Goal: Task Accomplishment & Management: Manage account settings

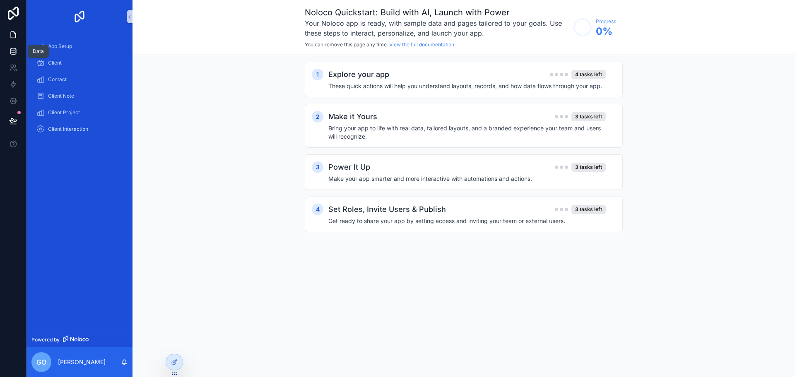
click at [14, 50] on icon at bounding box center [12, 49] width 5 height 2
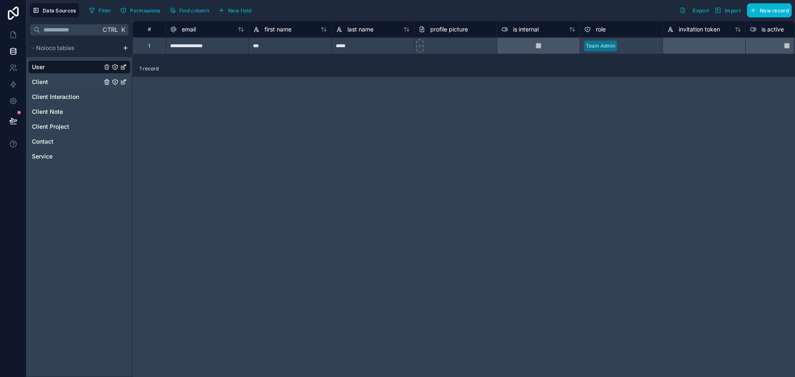
click at [34, 80] on span "Client" at bounding box center [40, 82] width 16 height 8
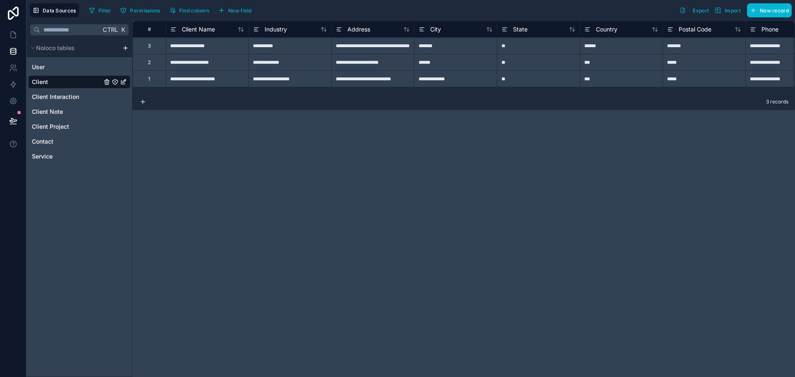
click at [182, 47] on div "**********" at bounding box center [207, 45] width 83 height 17
click at [205, 122] on div "**********" at bounding box center [463, 199] width 662 height 356
click at [201, 47] on div "**********" at bounding box center [207, 45] width 83 height 17
click at [271, 46] on div "**********" at bounding box center [289, 45] width 83 height 17
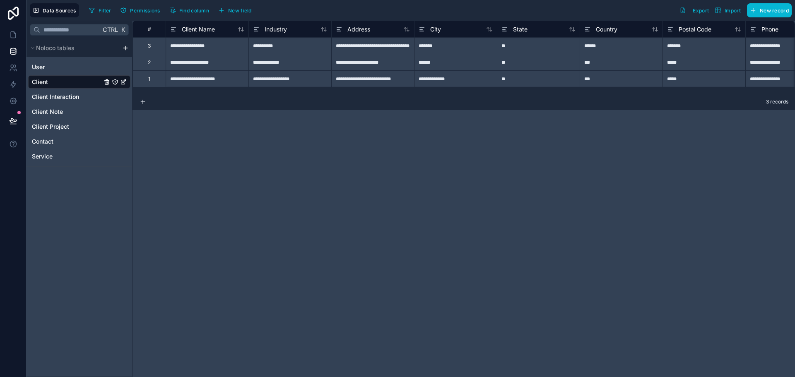
click at [30, 186] on div "Ctrl K Noloco tables User Client Client Interaction Client Note Client Project …" at bounding box center [79, 199] width 106 height 356
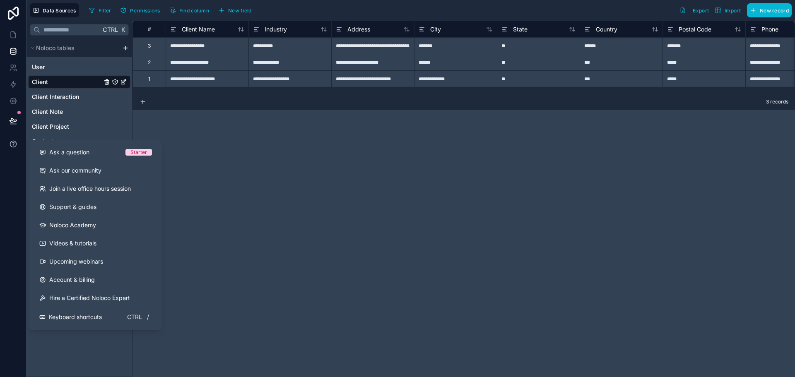
drag, startPoint x: 14, startPoint y: 129, endPoint x: 13, endPoint y: 138, distance: 9.1
click at [13, 138] on div at bounding box center [13, 188] width 26 height 377
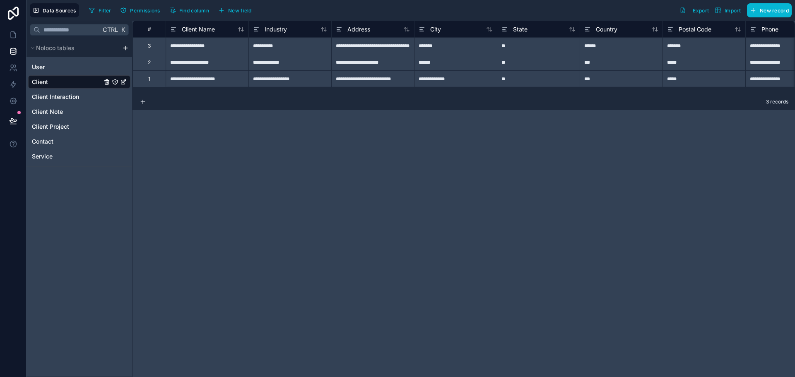
click at [13, 164] on div at bounding box center [13, 188] width 26 height 377
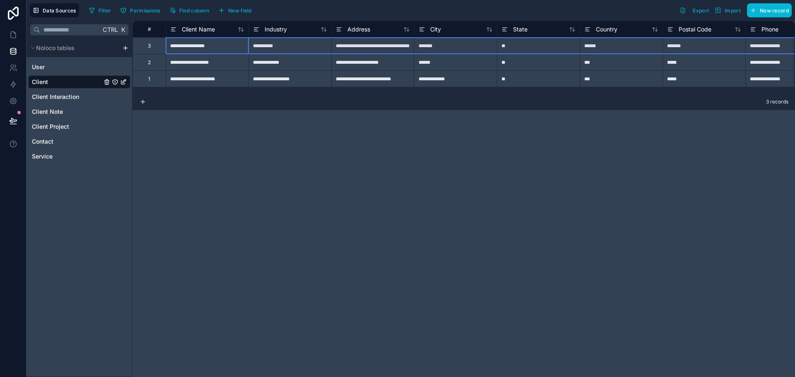
click at [149, 48] on div "3" at bounding box center [149, 46] width 3 height 7
click at [13, 37] on icon at bounding box center [13, 35] width 8 height 8
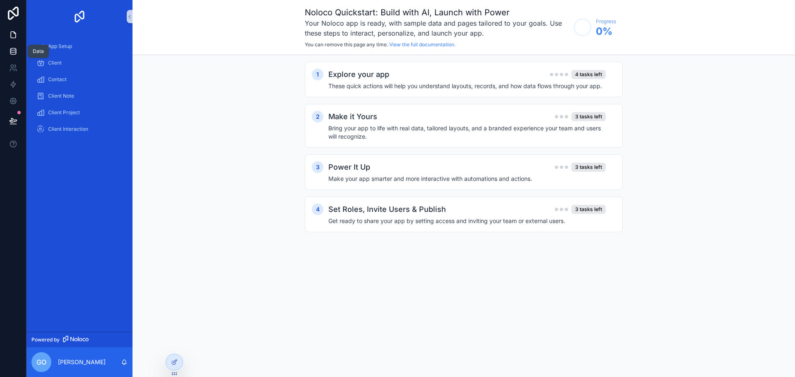
click at [14, 48] on icon at bounding box center [13, 51] width 8 height 8
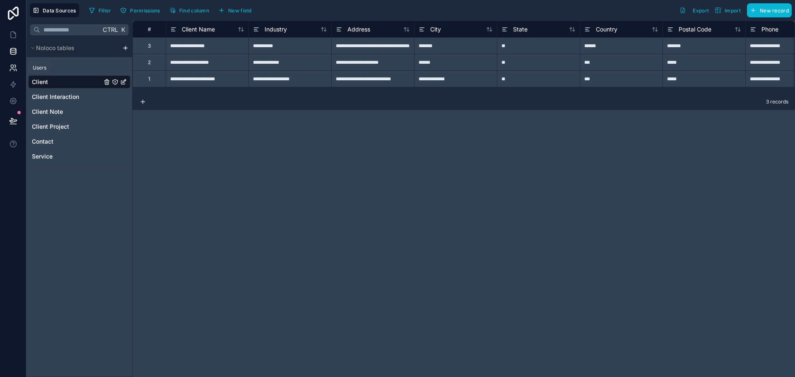
click at [15, 70] on icon at bounding box center [13, 68] width 8 height 8
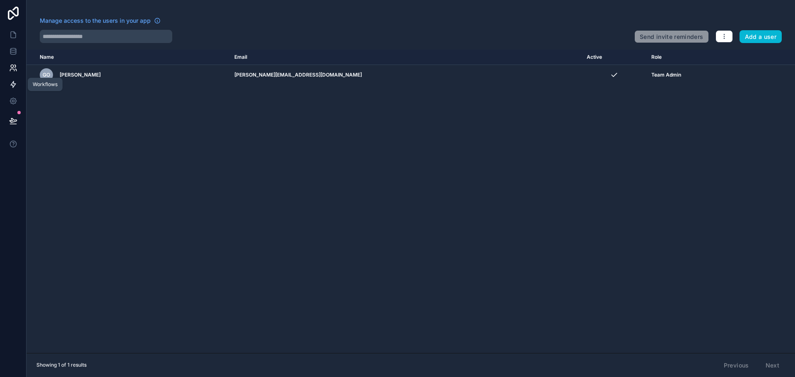
click at [14, 85] on icon at bounding box center [13, 85] width 5 height 6
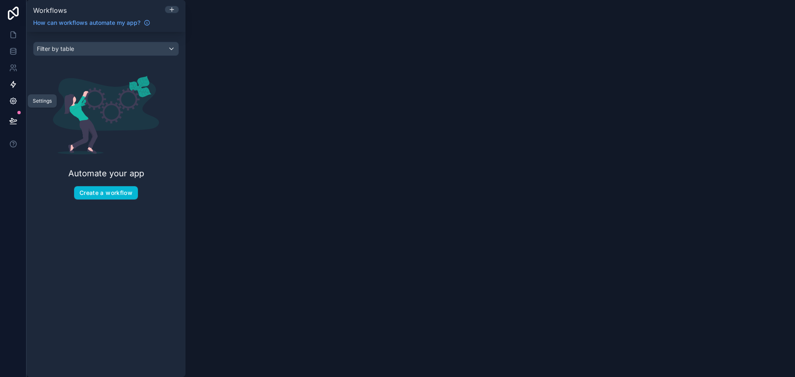
click at [13, 98] on icon at bounding box center [13, 101] width 6 height 6
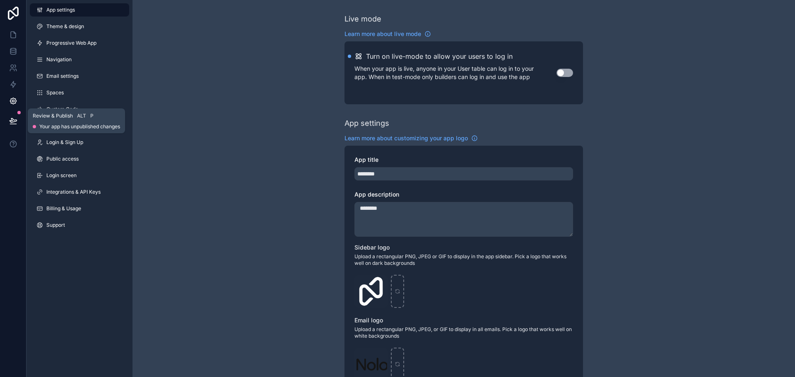
click at [13, 116] on button at bounding box center [13, 120] width 18 height 23
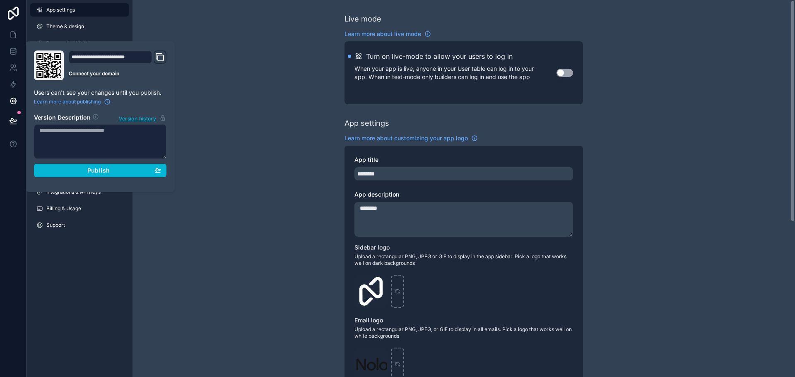
click at [209, 107] on div "Live mode Learn more about live mode Turn on live-mode to allow your users to l…" at bounding box center [463, 320] width 662 height 641
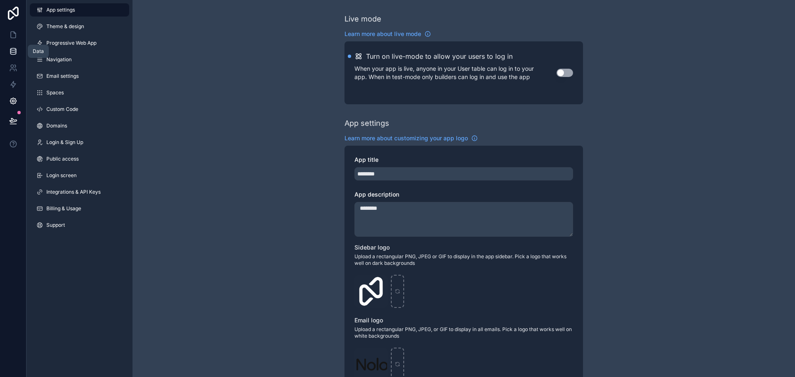
click at [14, 48] on icon at bounding box center [13, 51] width 8 height 8
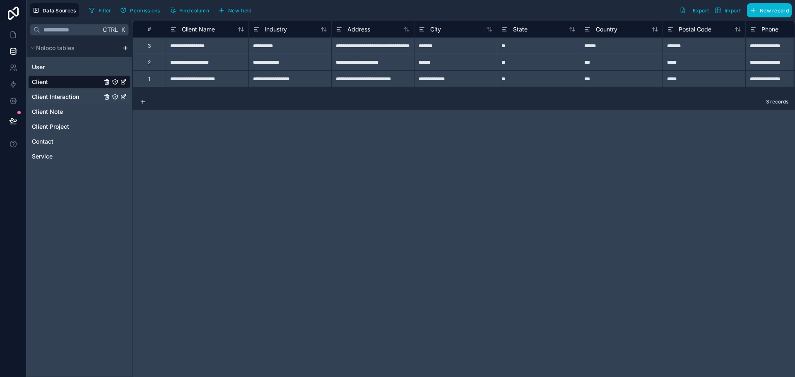
click at [66, 92] on link "Client Interaction" at bounding box center [79, 96] width 102 height 13
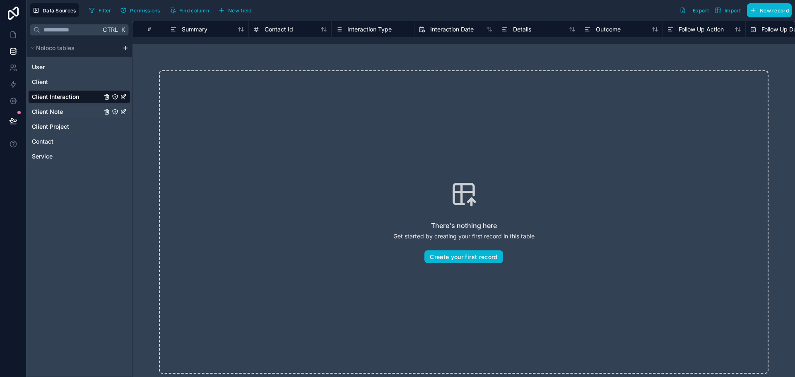
click at [65, 110] on link "Client Note" at bounding box center [79, 111] width 102 height 13
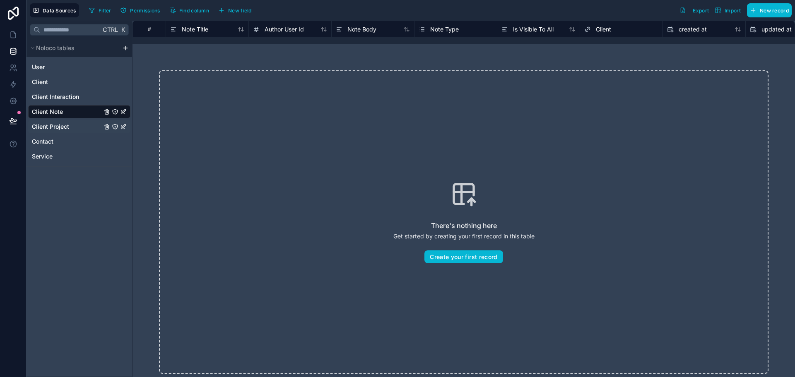
click at [60, 127] on span "Client Project" at bounding box center [50, 127] width 37 height 8
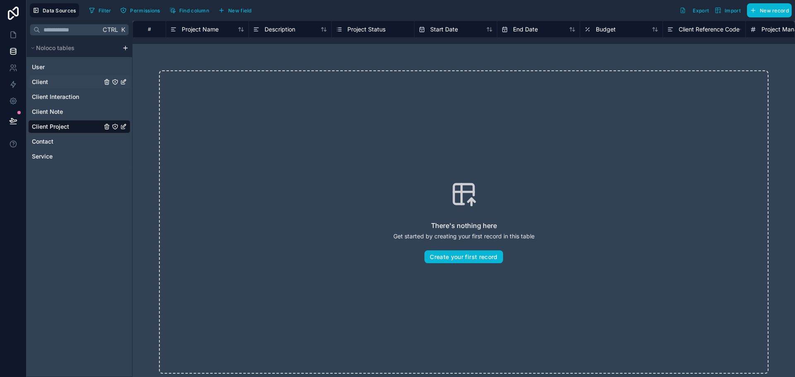
click at [43, 84] on span "Client" at bounding box center [40, 82] width 16 height 8
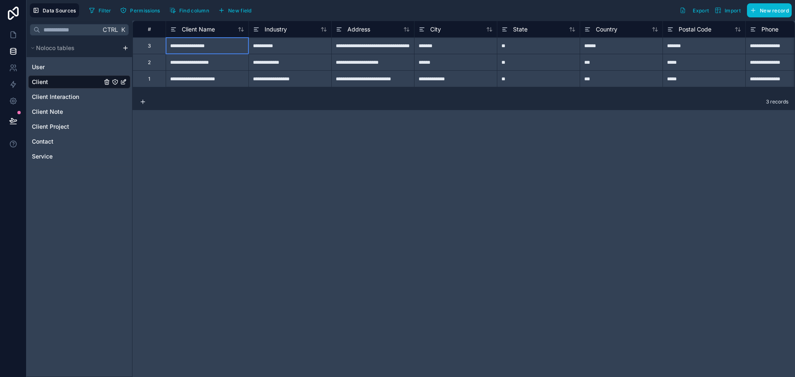
click at [192, 47] on div "**********" at bounding box center [207, 45] width 83 height 17
click at [193, 45] on input "**********" at bounding box center [207, 46] width 82 height 16
click at [775, 12] on span "New record" at bounding box center [774, 10] width 29 height 6
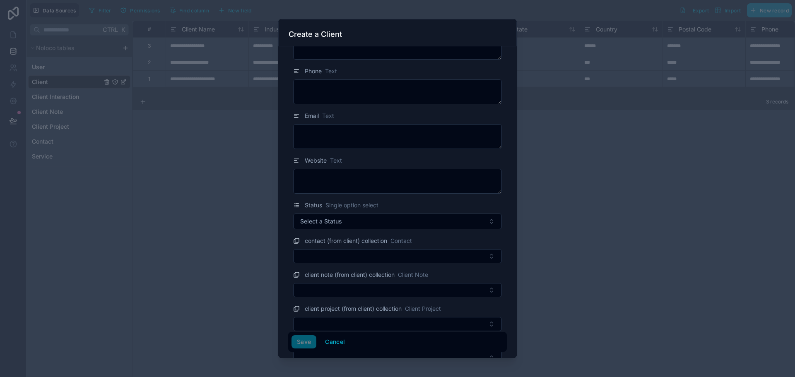
scroll to position [301, 0]
click at [335, 344] on button "Cancel" at bounding box center [335, 341] width 31 height 13
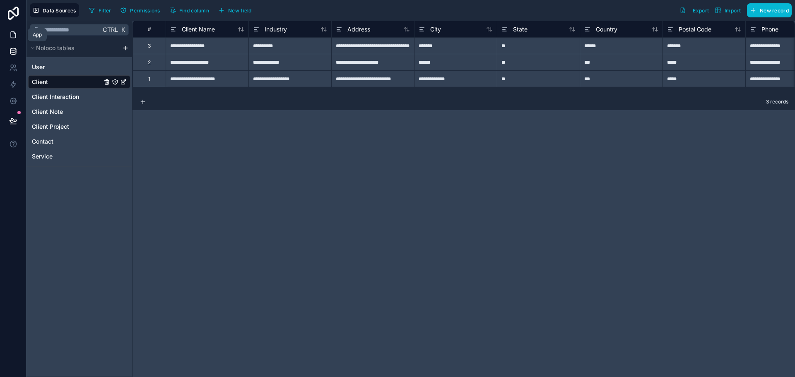
click at [12, 32] on icon at bounding box center [13, 35] width 8 height 8
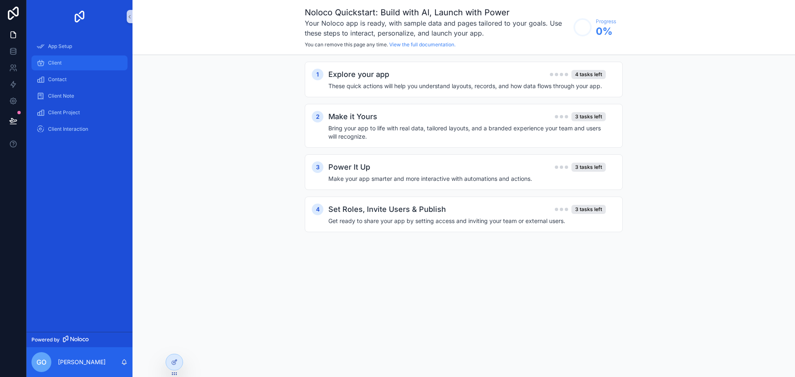
click at [72, 60] on div "Client" at bounding box center [79, 62] width 86 height 13
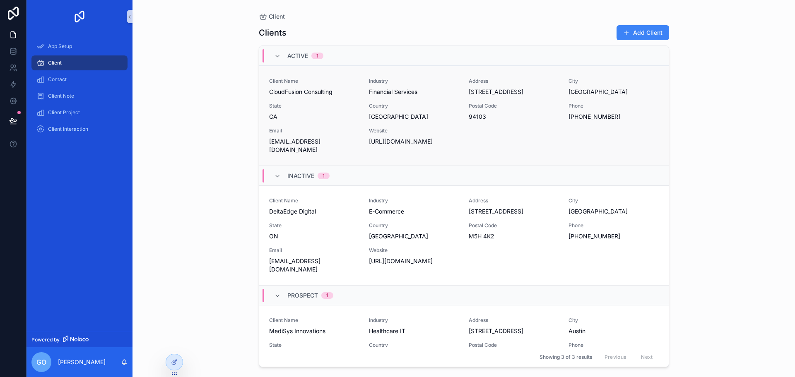
click at [319, 105] on span "State" at bounding box center [314, 106] width 90 height 7
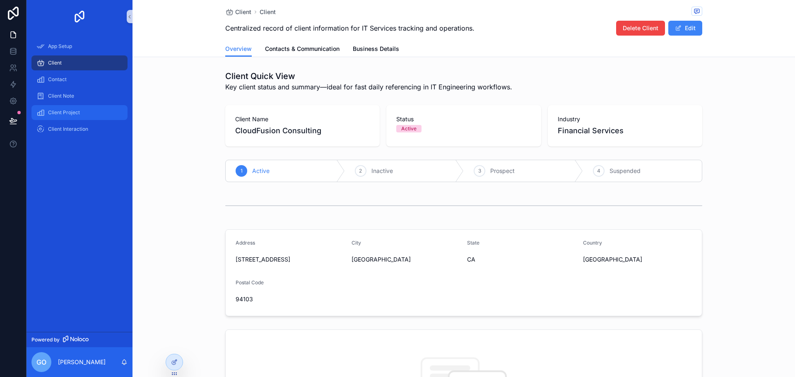
click at [79, 109] on div "Client Project" at bounding box center [79, 112] width 86 height 13
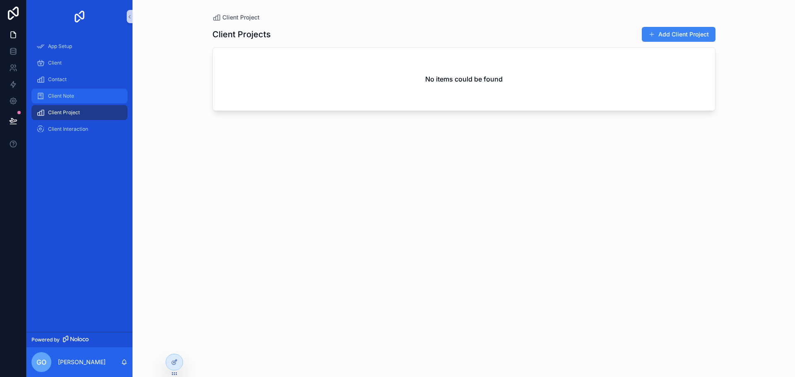
click at [72, 101] on div "Client Note" at bounding box center [79, 95] width 86 height 13
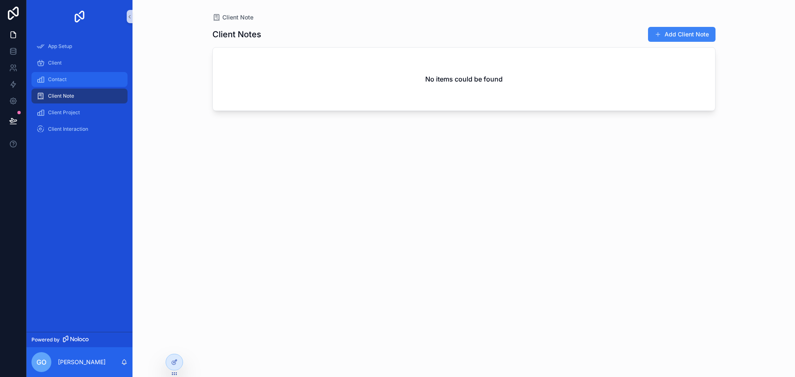
click at [63, 83] on div "Contact" at bounding box center [79, 79] width 86 height 13
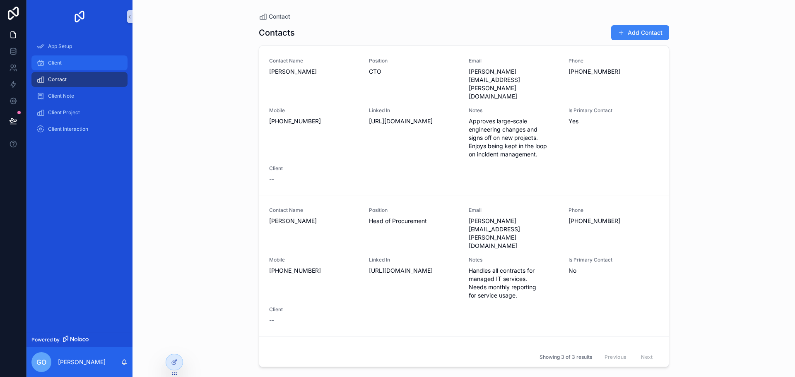
click at [61, 66] on div "Client" at bounding box center [79, 62] width 86 height 13
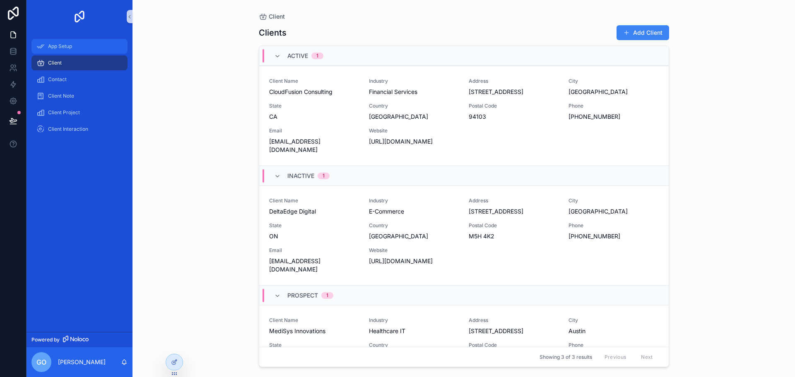
click at [57, 50] on div "App Setup" at bounding box center [79, 46] width 86 height 13
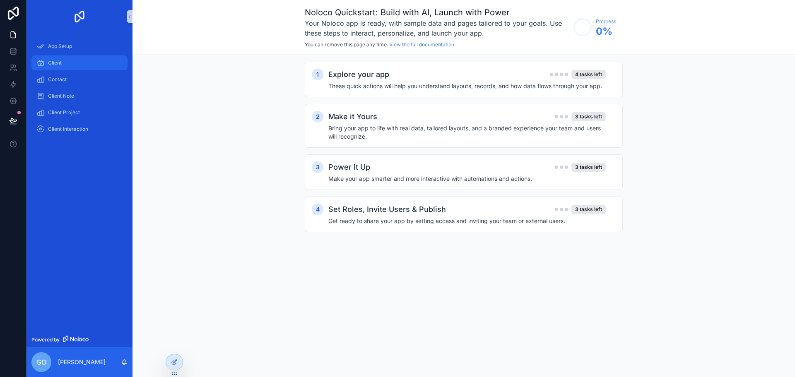
click at [65, 66] on div "Client" at bounding box center [79, 62] width 86 height 13
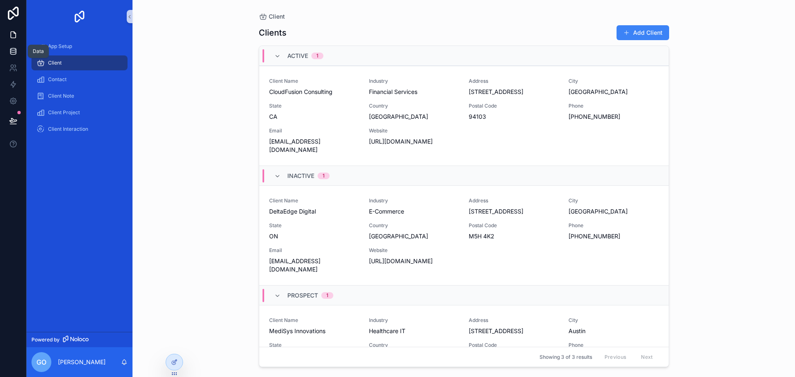
click at [15, 51] on icon at bounding box center [13, 51] width 8 height 8
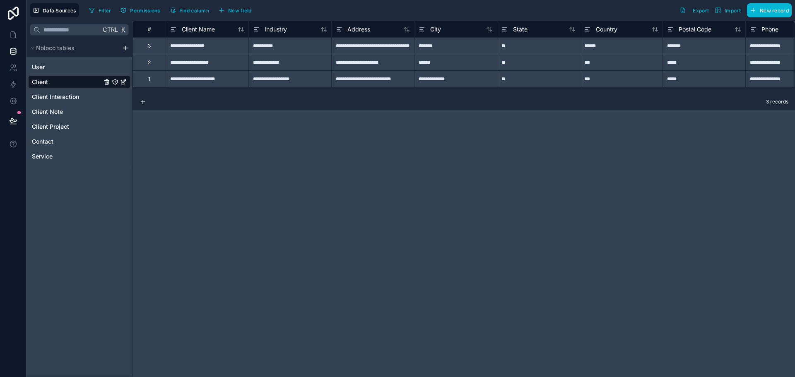
click at [126, 48] on html "**********" at bounding box center [397, 188] width 795 height 377
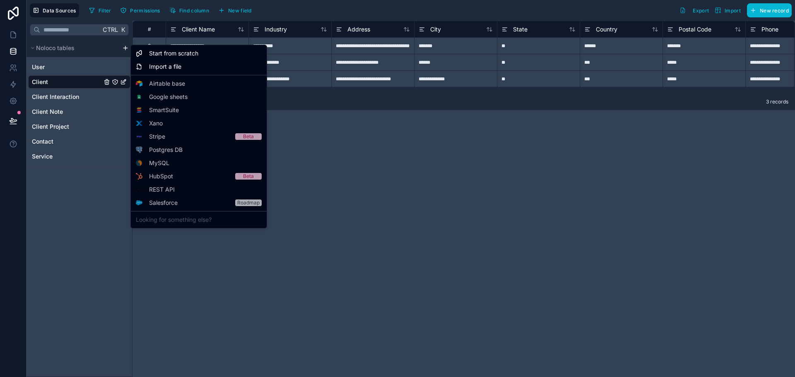
click at [85, 222] on html "**********" at bounding box center [397, 188] width 795 height 377
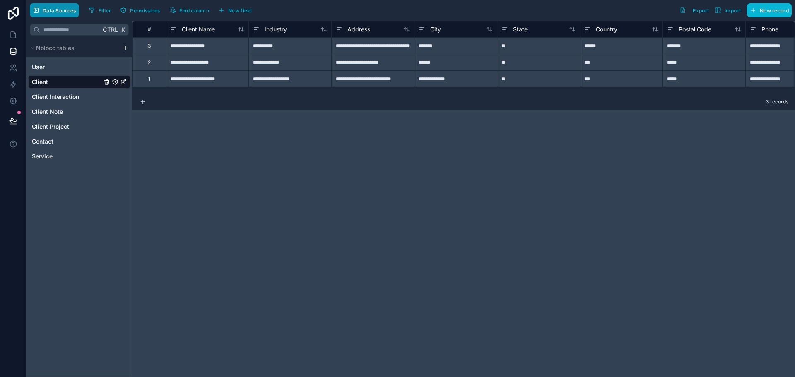
click at [69, 13] on span "Data Sources" at bounding box center [60, 10] width 34 height 6
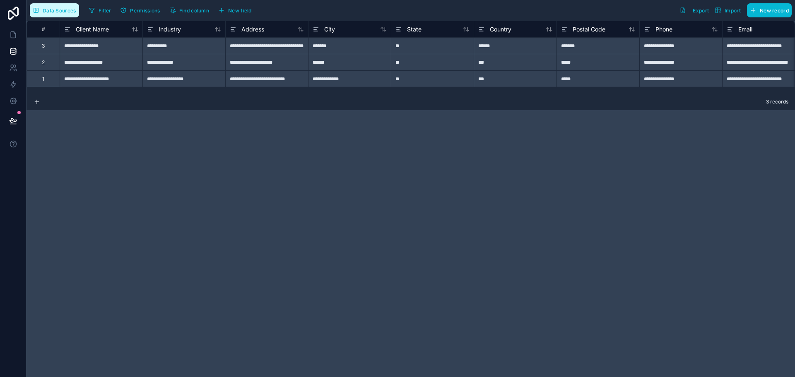
click at [69, 13] on span "Data Sources" at bounding box center [60, 10] width 34 height 6
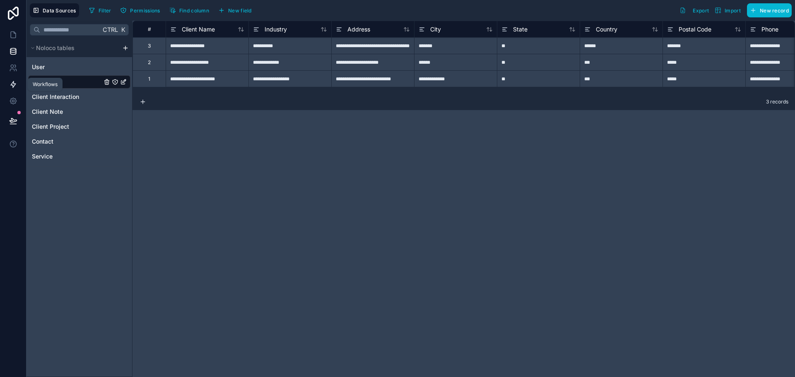
click at [18, 84] on link at bounding box center [13, 84] width 26 height 17
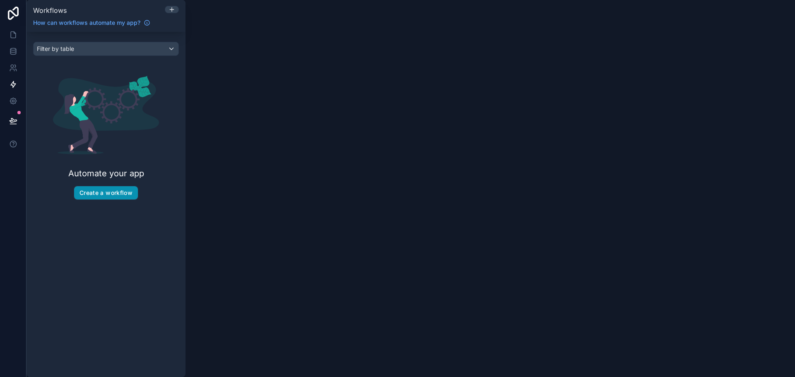
click at [110, 189] on button "Create a workflow" at bounding box center [106, 192] width 64 height 13
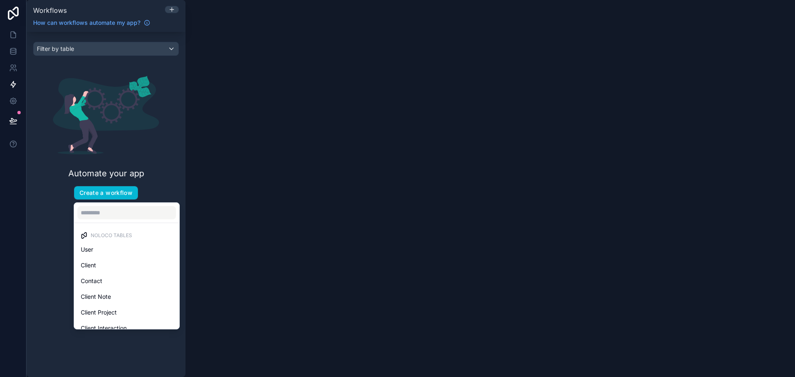
click at [63, 234] on div "scrollable content" at bounding box center [397, 188] width 795 height 377
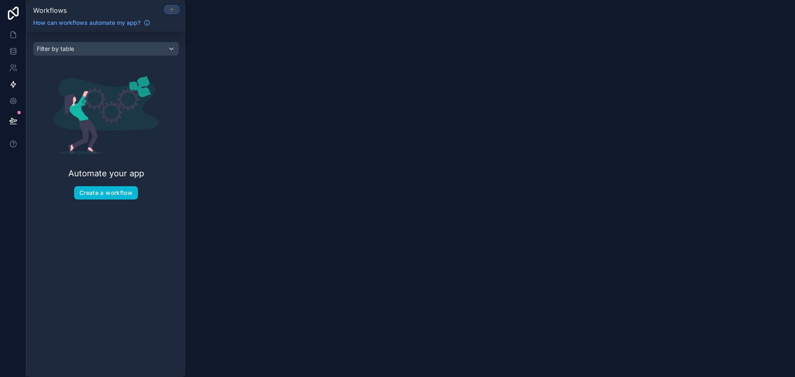
click at [174, 7] on icon at bounding box center [172, 9] width 7 height 7
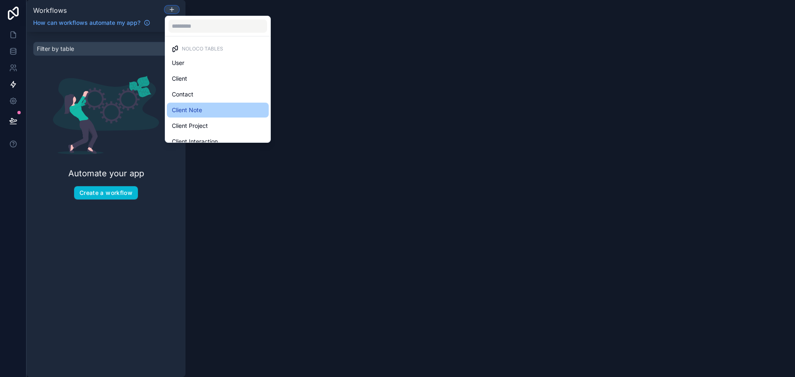
scroll to position [24, 0]
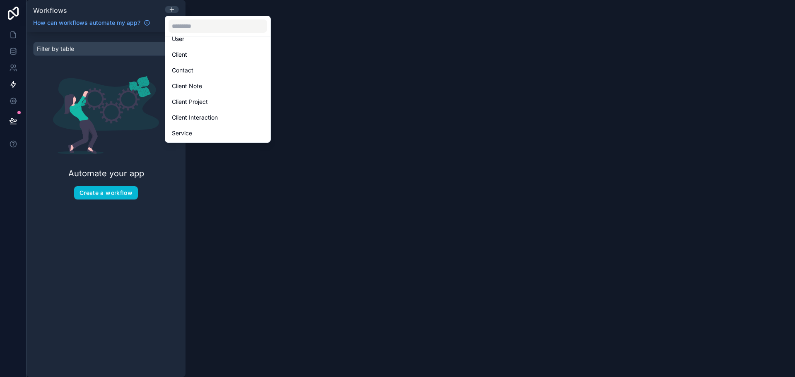
click at [190, 200] on div at bounding box center [397, 188] width 795 height 377
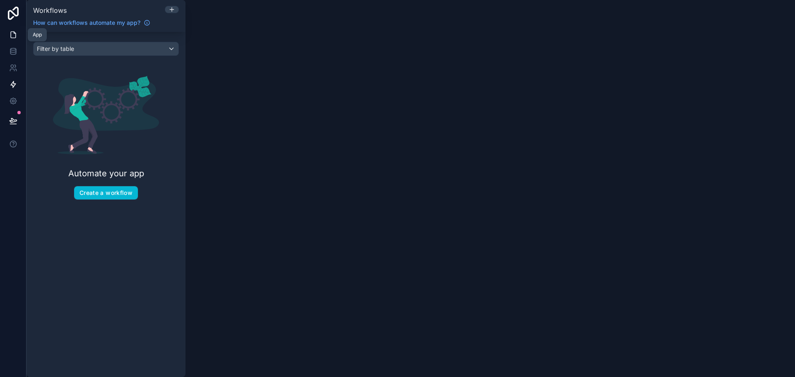
click at [14, 36] on icon at bounding box center [13, 35] width 8 height 8
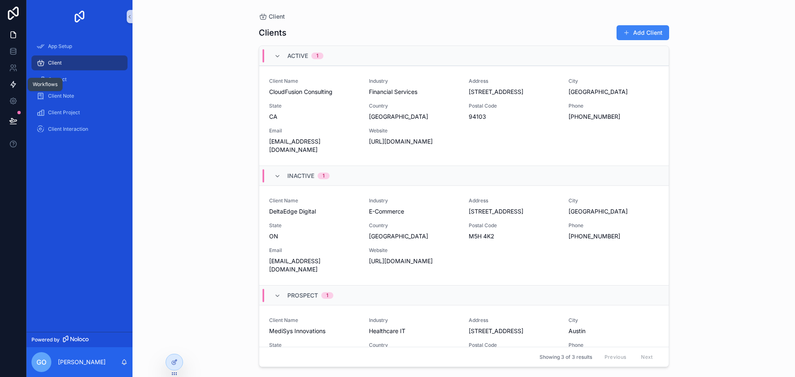
click at [12, 82] on icon at bounding box center [13, 84] width 8 height 8
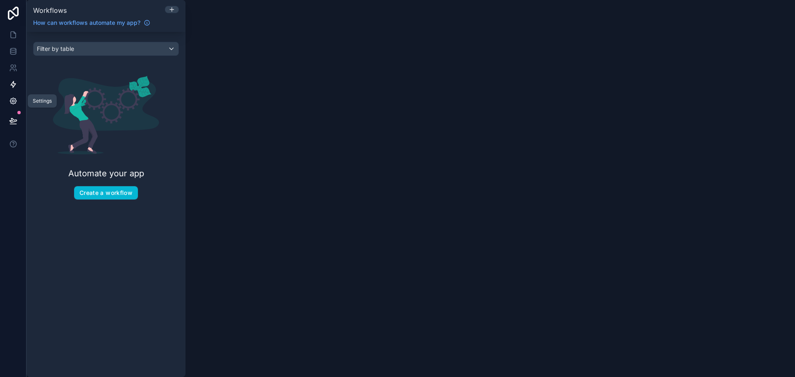
click at [17, 99] on link at bounding box center [13, 101] width 26 height 17
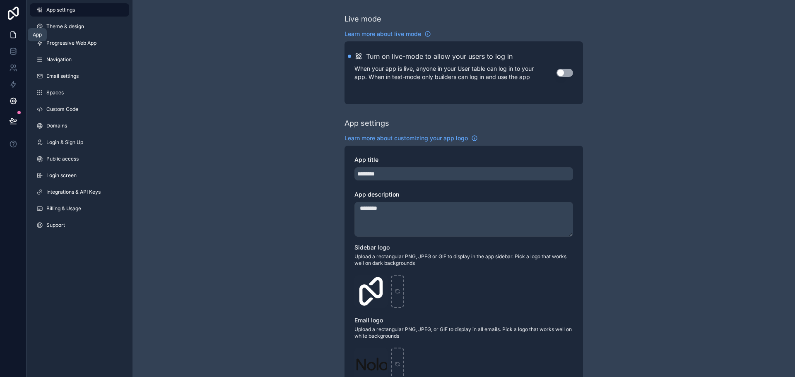
click at [15, 35] on icon at bounding box center [13, 35] width 5 height 6
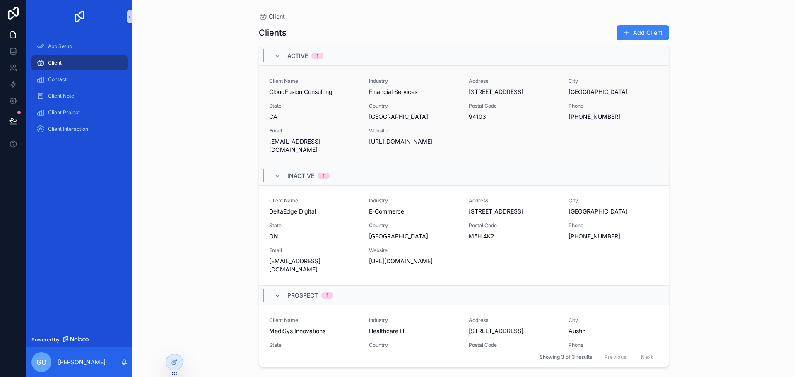
click at [307, 89] on span "CloudFusion Consulting" at bounding box center [314, 92] width 90 height 8
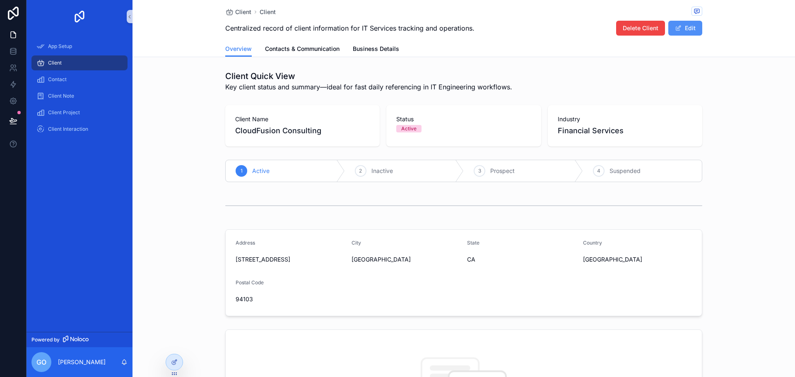
click at [691, 29] on button "Edit" at bounding box center [685, 28] width 34 height 15
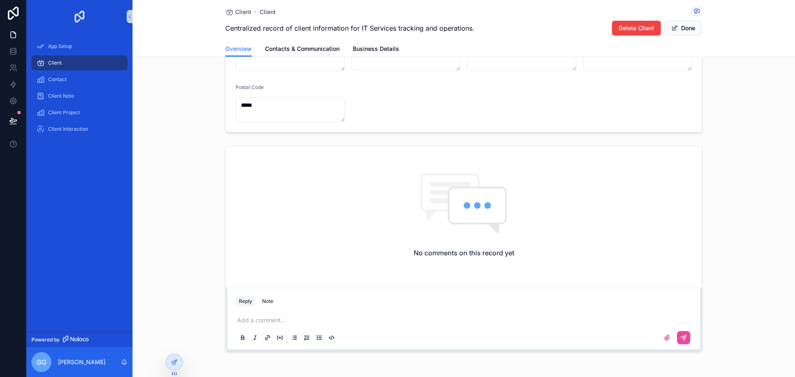
scroll to position [238, 0]
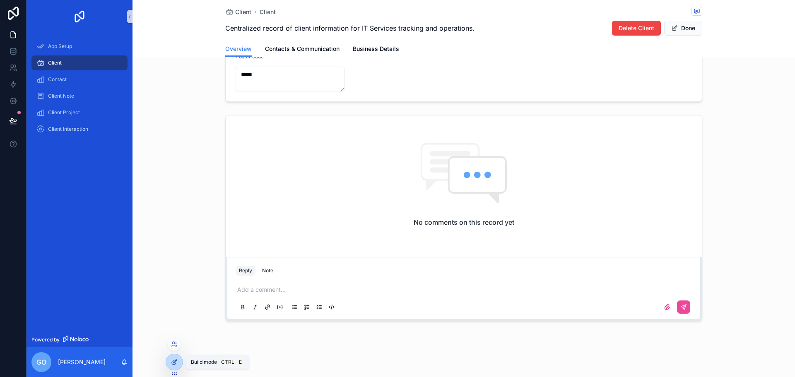
click at [175, 361] on icon at bounding box center [174, 361] width 3 height 3
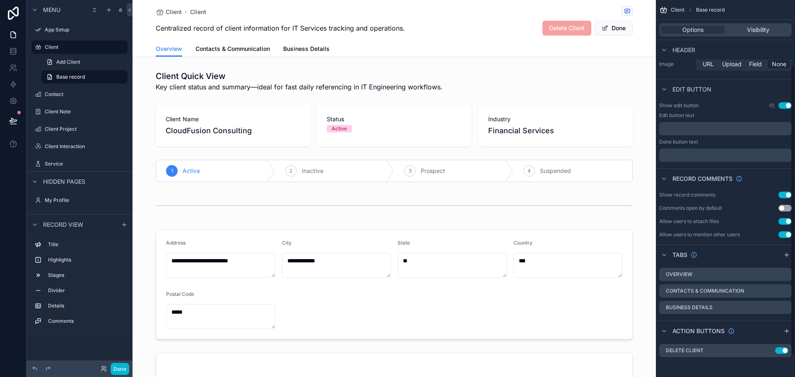
scroll to position [0, 0]
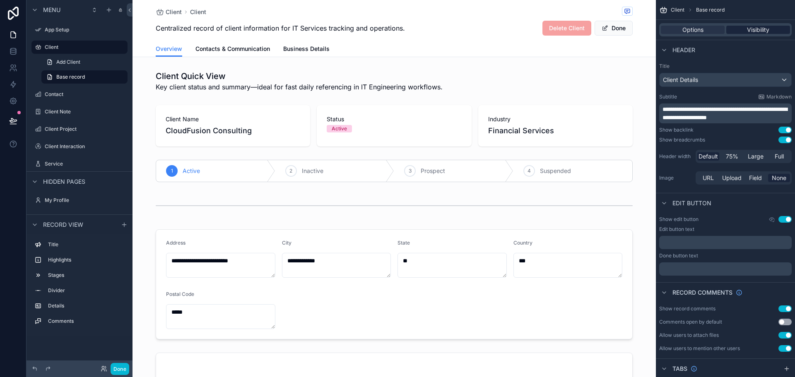
click at [756, 26] on span "Visibility" at bounding box center [758, 30] width 22 height 8
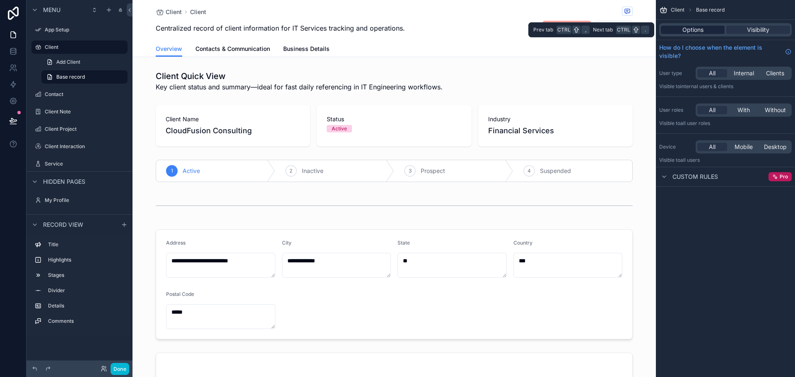
click at [691, 32] on span "Options" at bounding box center [692, 30] width 21 height 8
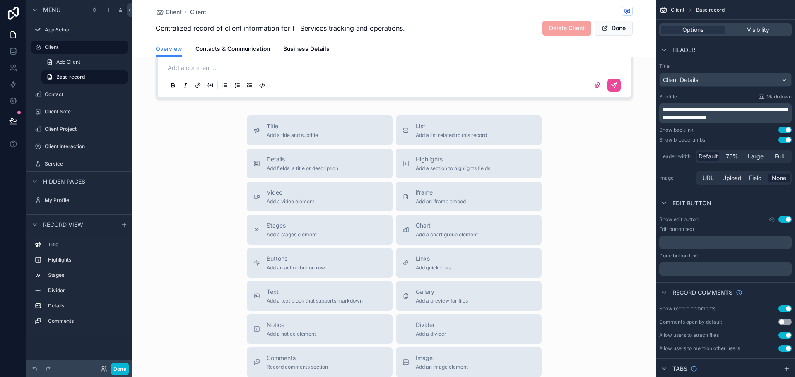
scroll to position [414, 0]
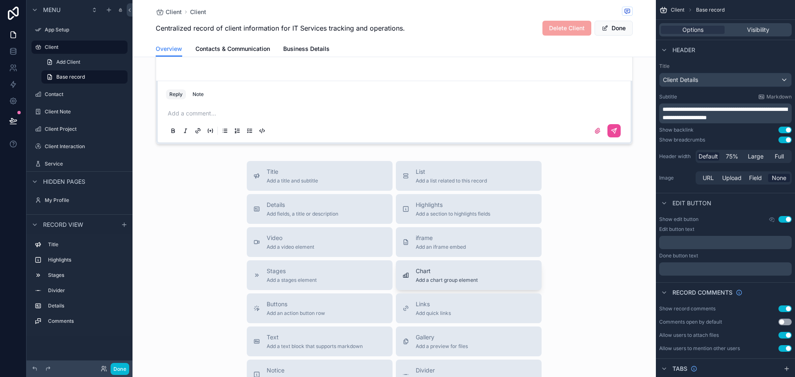
click at [442, 277] on span "Add a chart group element" at bounding box center [447, 280] width 62 height 7
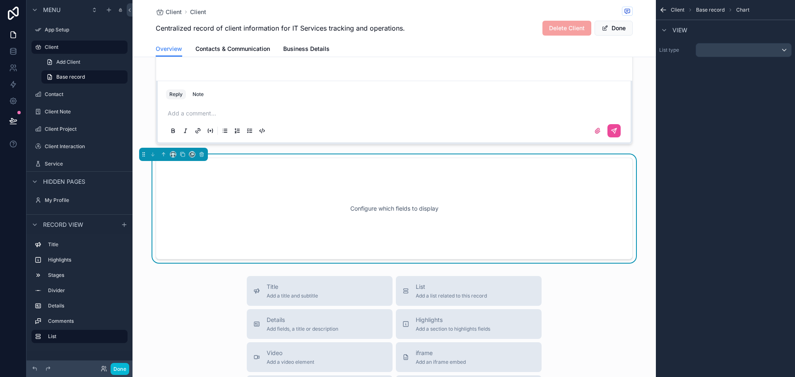
scroll to position [434, 0]
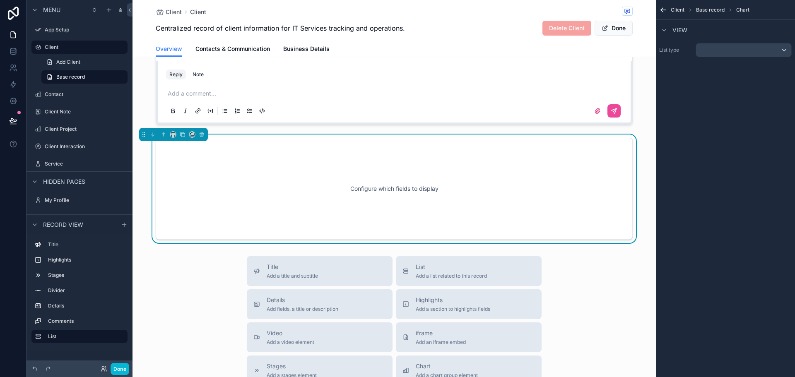
click at [375, 190] on div "Configure which fields to display" at bounding box center [394, 189] width 450 height 75
click at [426, 184] on div "Configure which fields to display" at bounding box center [394, 189] width 450 height 75
click at [712, 42] on div "List type" at bounding box center [725, 50] width 139 height 21
click at [713, 50] on div "scrollable content" at bounding box center [743, 49] width 95 height 13
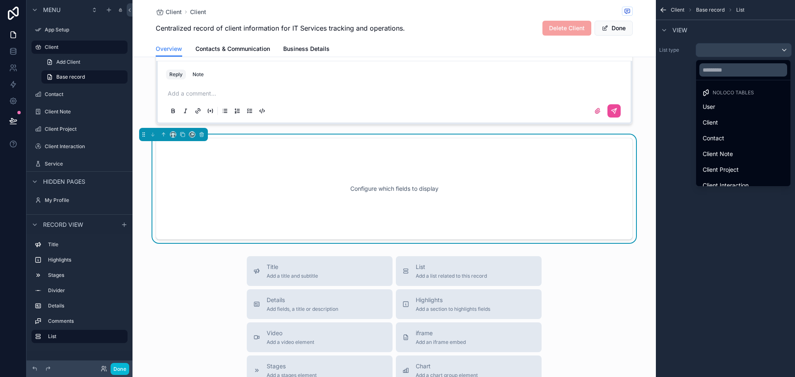
click at [427, 194] on div "Configure which fields to display" at bounding box center [394, 189] width 450 height 75
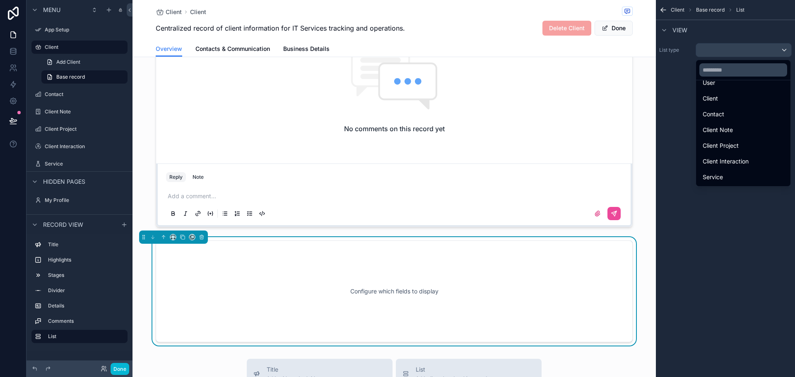
scroll to position [343, 0]
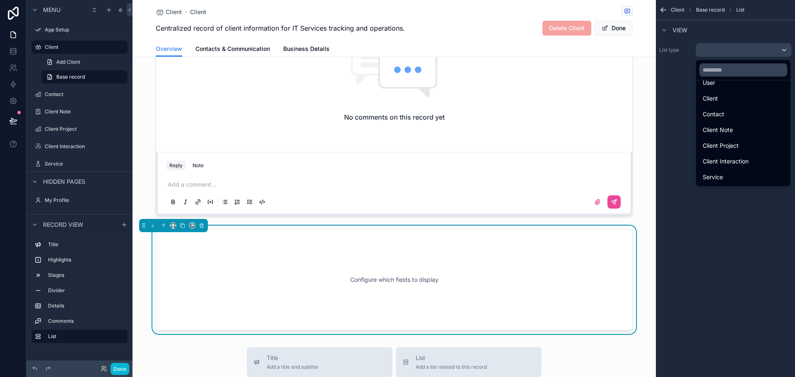
click at [709, 216] on div "scrollable content" at bounding box center [397, 188] width 795 height 377
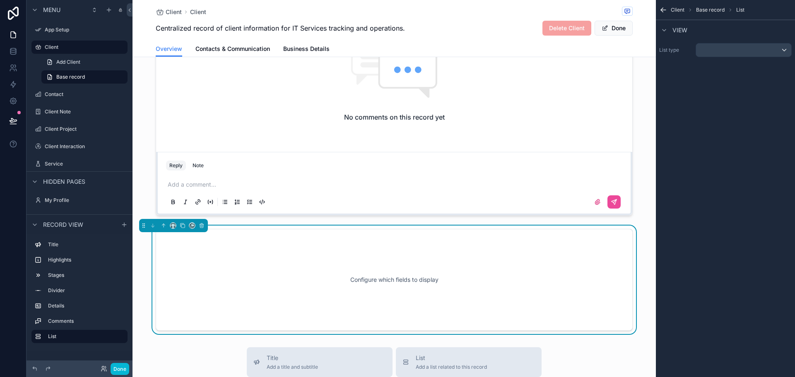
click at [664, 12] on icon "scrollable content" at bounding box center [663, 10] width 8 height 8
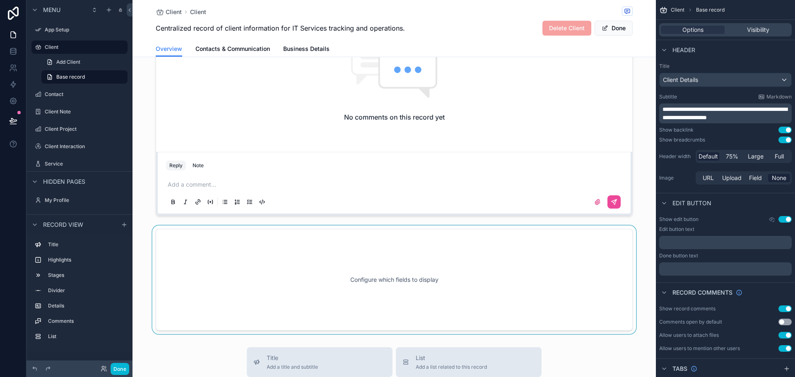
click at [380, 296] on div "scrollable content" at bounding box center [393, 280] width 523 height 108
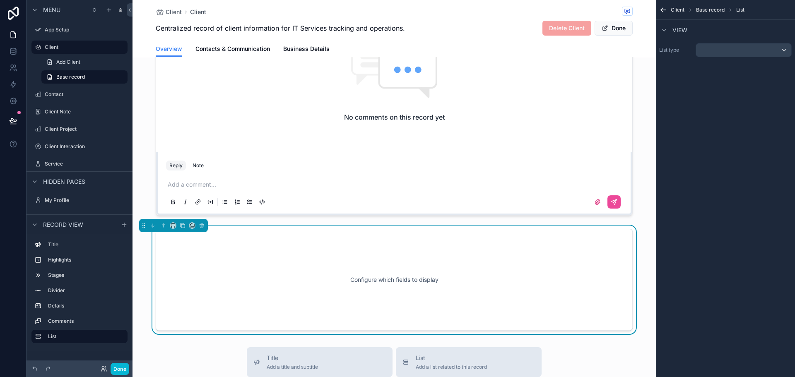
click at [372, 277] on div "Configure which fields to display" at bounding box center [394, 280] width 450 height 75
drag, startPoint x: 372, startPoint y: 277, endPoint x: 352, endPoint y: 291, distance: 23.9
click at [352, 291] on div "Configure which fields to display" at bounding box center [394, 280] width 450 height 75
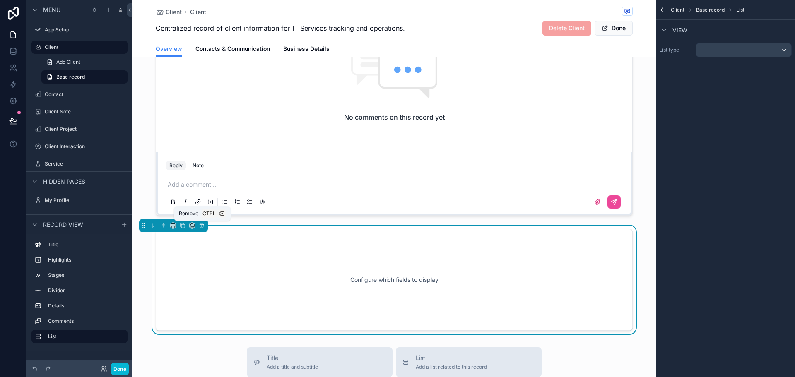
click at [199, 226] on icon "scrollable content" at bounding box center [202, 226] width 6 height 6
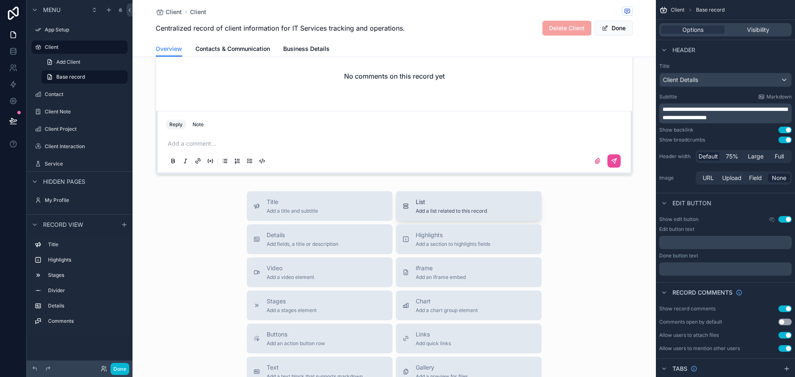
scroll to position [384, 0]
click at [440, 301] on span "Chart" at bounding box center [447, 301] width 62 height 8
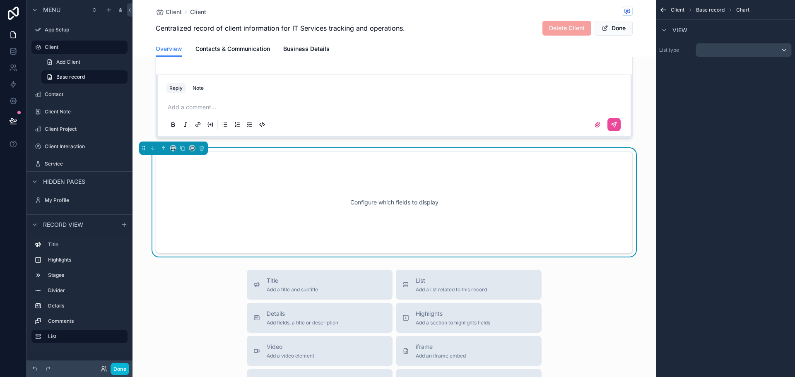
scroll to position [434, 0]
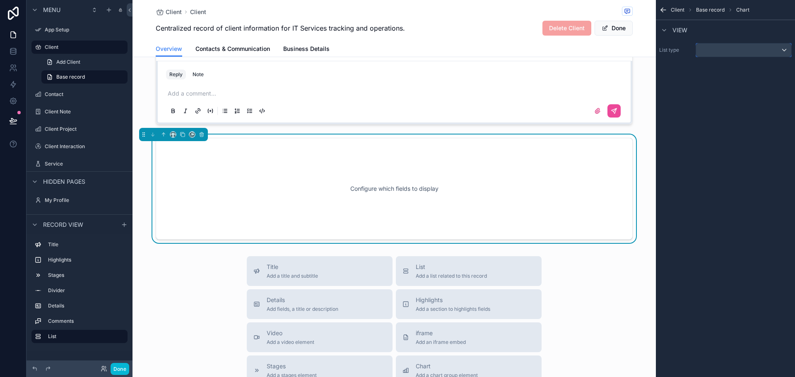
click at [748, 50] on div "scrollable content" at bounding box center [743, 49] width 95 height 13
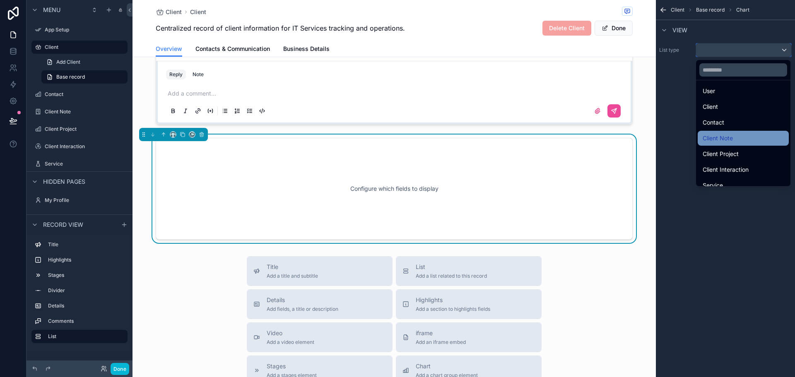
scroll to position [24, 0]
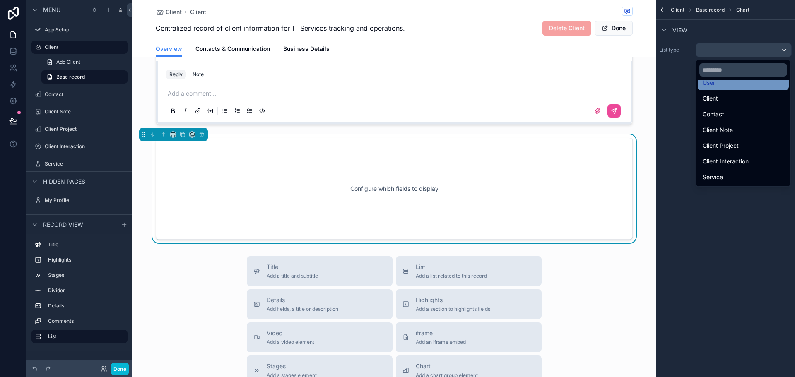
click at [722, 84] on div "User" at bounding box center [743, 83] width 81 height 10
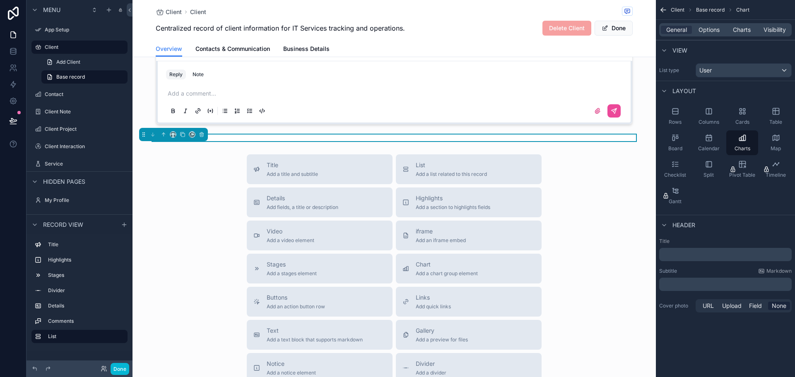
click at [694, 259] on div "﻿" at bounding box center [725, 254] width 132 height 13
click at [693, 253] on p "﻿" at bounding box center [726, 254] width 128 height 8
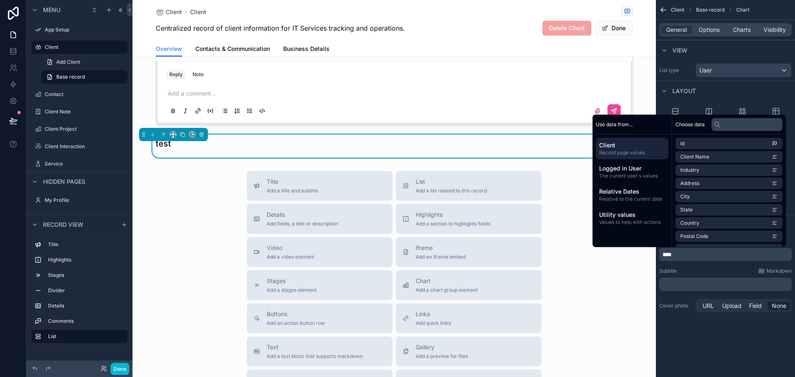
click at [676, 335] on div "Client Base record Chart General Options Charts Visibility View List type User …" at bounding box center [725, 188] width 139 height 377
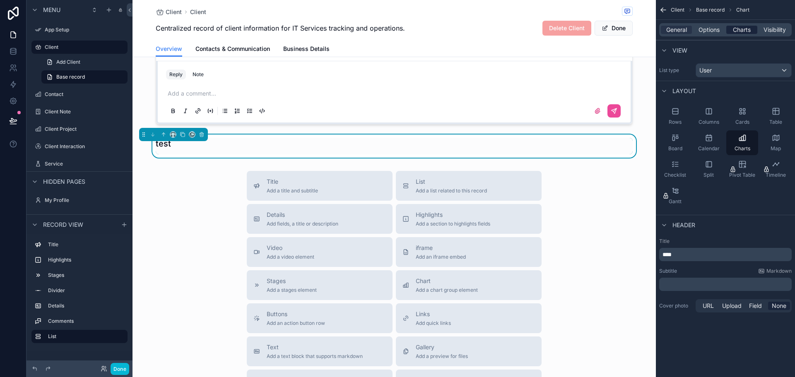
click at [742, 32] on span "Charts" at bounding box center [742, 30] width 18 height 8
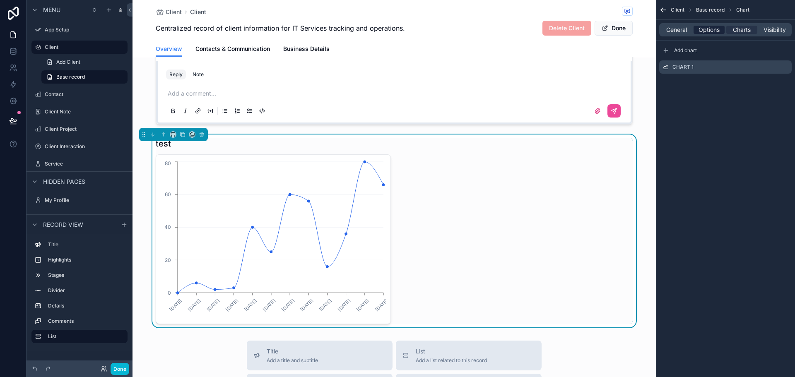
click at [710, 31] on span "Options" at bounding box center [708, 30] width 21 height 8
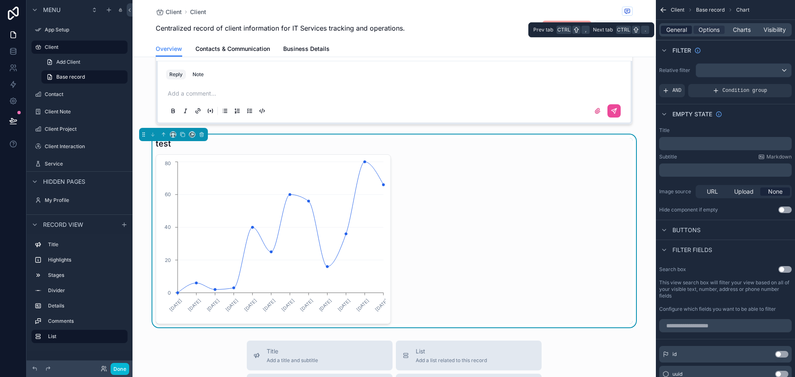
click at [683, 30] on span "General" at bounding box center [676, 30] width 21 height 8
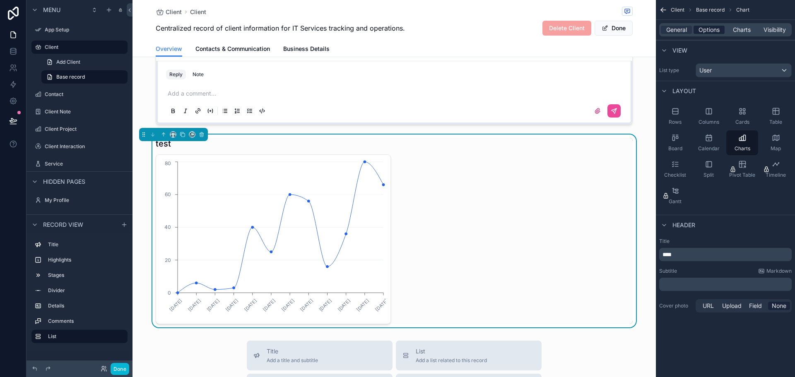
click at [717, 31] on span "Options" at bounding box center [708, 30] width 21 height 8
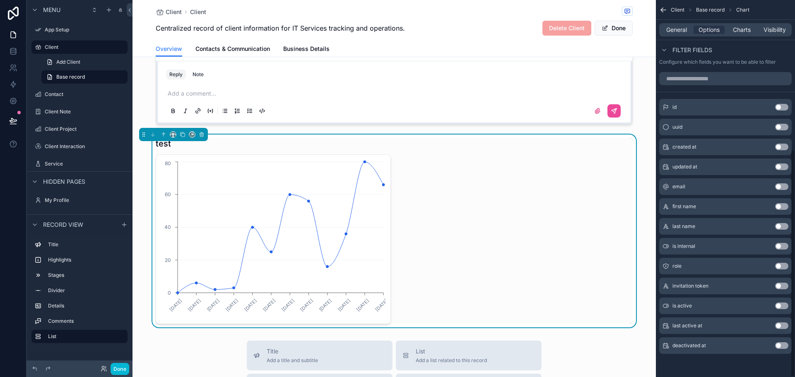
scroll to position [0, 0]
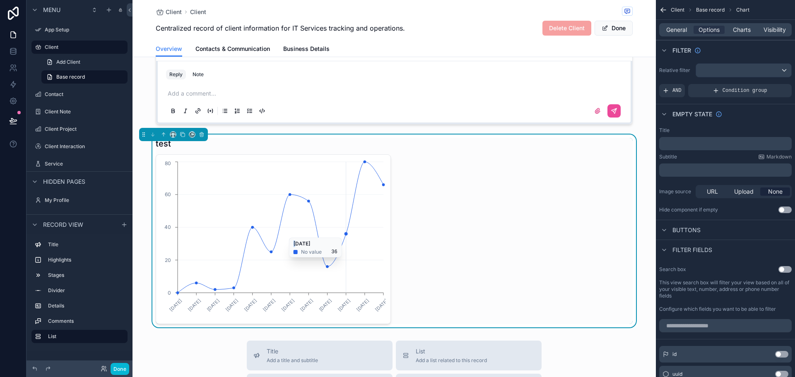
click at [344, 234] on circle "chart" at bounding box center [345, 233] width 3 height 3
click at [753, 30] on div "Charts" at bounding box center [741, 30] width 31 height 8
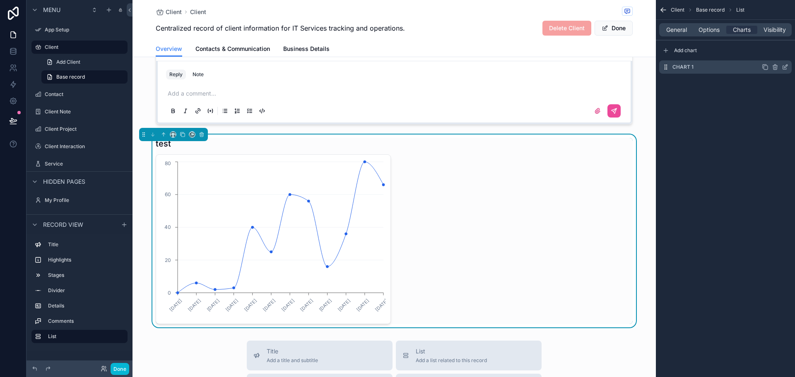
click at [692, 66] on label "Chart 1" at bounding box center [682, 67] width 21 height 7
click at [788, 66] on div "Chart 1" at bounding box center [725, 66] width 132 height 13
click at [786, 65] on icon "scrollable content" at bounding box center [785, 67] width 7 height 7
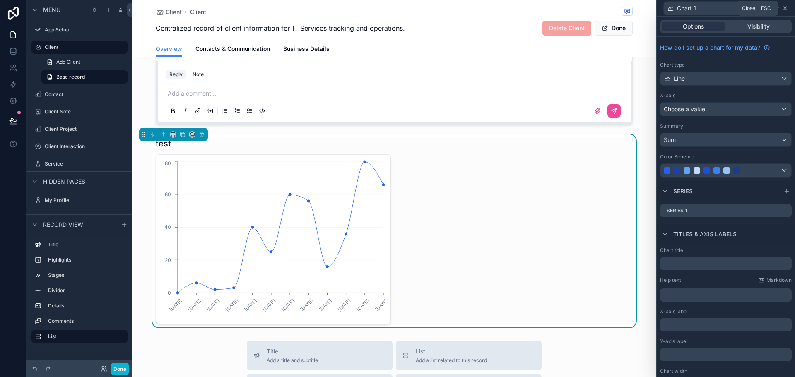
click at [787, 7] on icon at bounding box center [785, 8] width 7 height 7
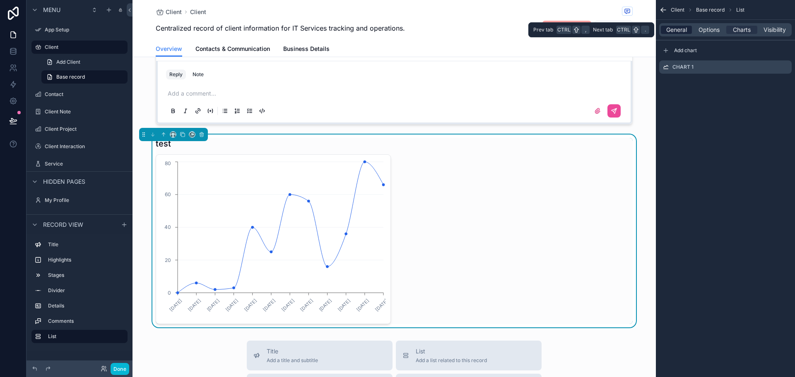
click at [677, 29] on span "General" at bounding box center [676, 30] width 21 height 8
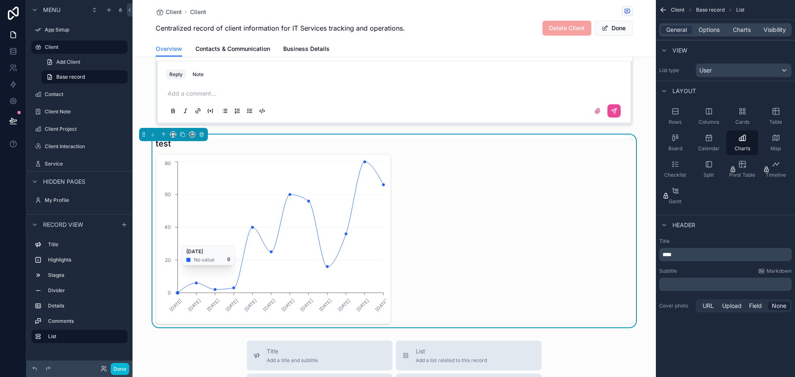
click at [343, 304] on text "[DATE]" at bounding box center [344, 305] width 15 height 15
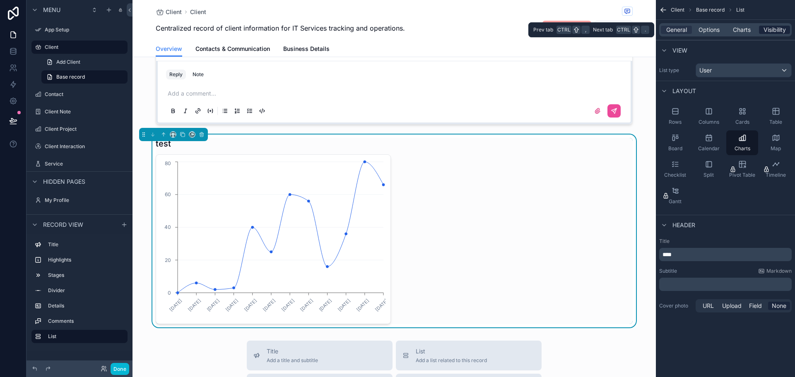
click at [768, 29] on span "Visibility" at bounding box center [774, 30] width 22 height 8
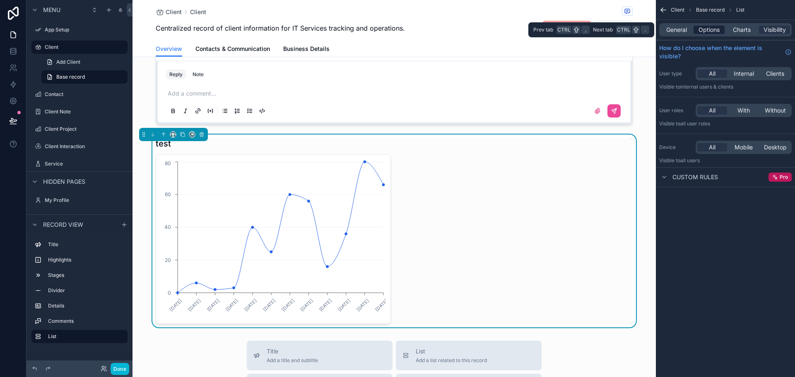
click at [715, 32] on span "Options" at bounding box center [708, 30] width 21 height 8
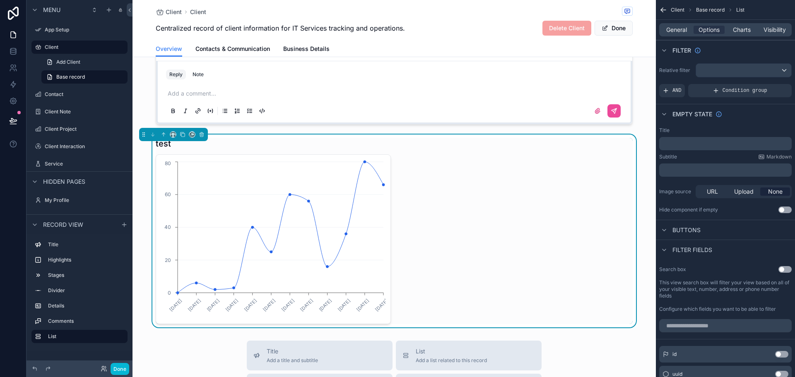
click at [672, 35] on div "General Options Charts Visibility" at bounding box center [725, 29] width 132 height 13
click at [671, 32] on span "General" at bounding box center [676, 30] width 21 height 8
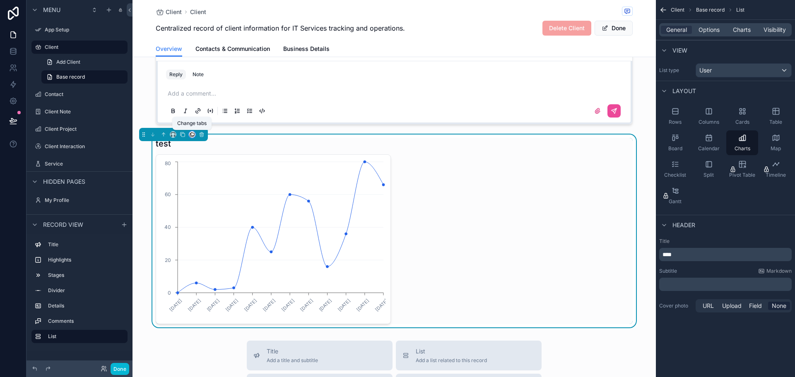
click at [191, 134] on icon "scrollable content" at bounding box center [191, 134] width 3 height 3
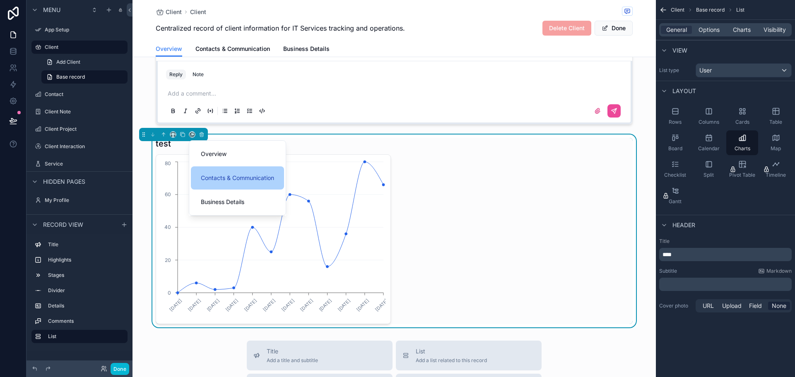
click at [223, 184] on div "Contacts & Communication" at bounding box center [237, 177] width 93 height 23
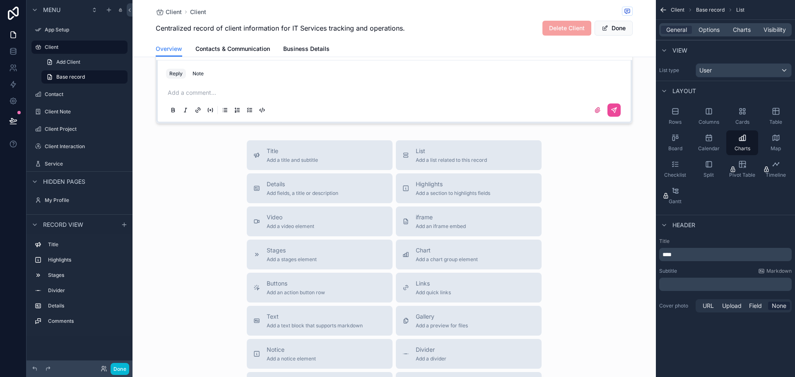
scroll to position [434, 0]
click at [343, 196] on div "Details Add fields, a title or description" at bounding box center [319, 189] width 132 height 17
